Goal: Task Accomplishment & Management: Manage account settings

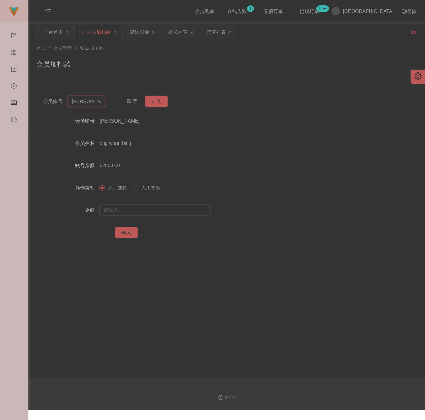
click at [98, 106] on input "[PERSON_NAME]" at bounding box center [87, 101] width 38 height 11
paste input "Sin8888"
type input "Sin8888"
click at [156, 102] on button "查 询" at bounding box center [156, 101] width 22 height 11
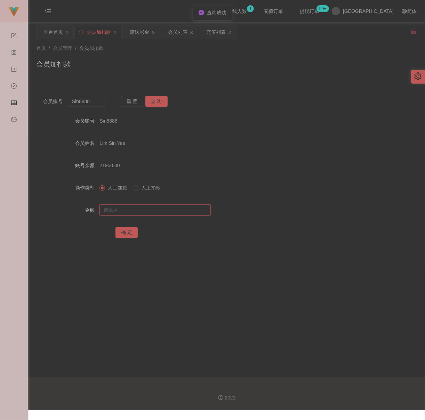
click at [165, 212] on input "text" at bounding box center [155, 209] width 111 height 11
click at [171, 211] on input "text" at bounding box center [155, 209] width 111 height 11
paste input "10000"
type input "10000"
click at [131, 232] on button "确 定" at bounding box center [127, 232] width 22 height 11
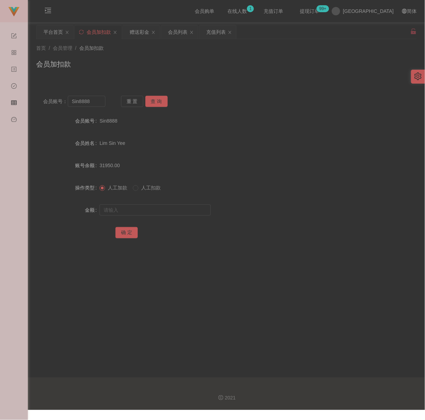
click at [124, 70] on div "会员加扣款" at bounding box center [226, 67] width 381 height 16
click at [97, 104] on input "Sin8888" at bounding box center [87, 101] width 38 height 11
click at [156, 100] on button "查 询" at bounding box center [156, 101] width 22 height 11
click at [153, 208] on input "text" at bounding box center [155, 209] width 111 height 11
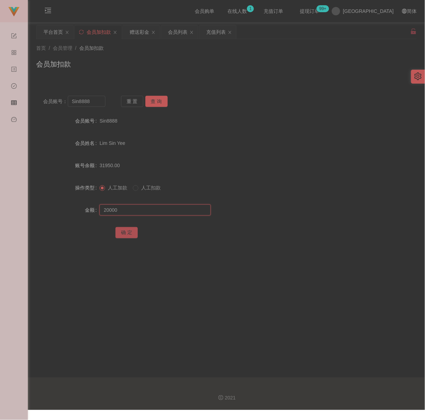
type input "20000"
click at [121, 231] on button "确 定" at bounding box center [127, 232] width 22 height 11
click at [208, 89] on div "会员账号： Sin8888 重 置 查 询 会员账号 Sin8888 会员姓名 [PERSON_NAME] Yee 账号余额 51950.00 操作类型 人工…" at bounding box center [226, 172] width 381 height 166
click at [99, 102] on input "Sin8888" at bounding box center [87, 101] width 38 height 11
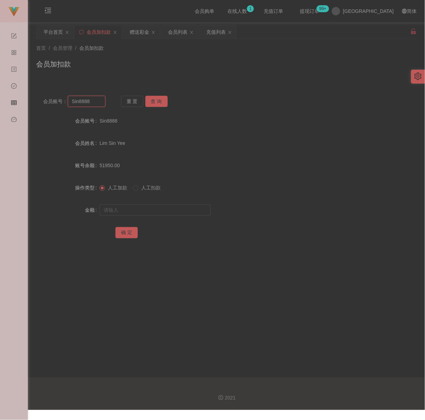
paste input "jt0401"
type input "jt0401"
click at [156, 103] on button "查 询" at bounding box center [156, 101] width 22 height 11
click at [147, 209] on input "text" at bounding box center [155, 209] width 111 height 11
type input "500"
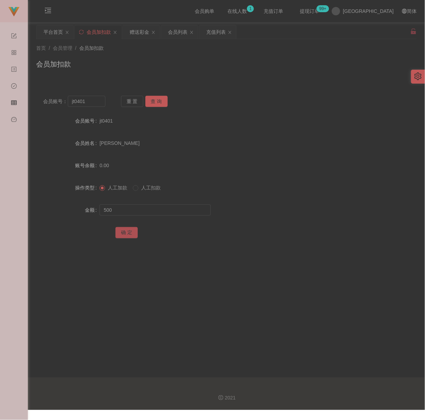
click at [118, 230] on button "确 定" at bounding box center [127, 232] width 22 height 11
